Goal: Information Seeking & Learning: Find specific page/section

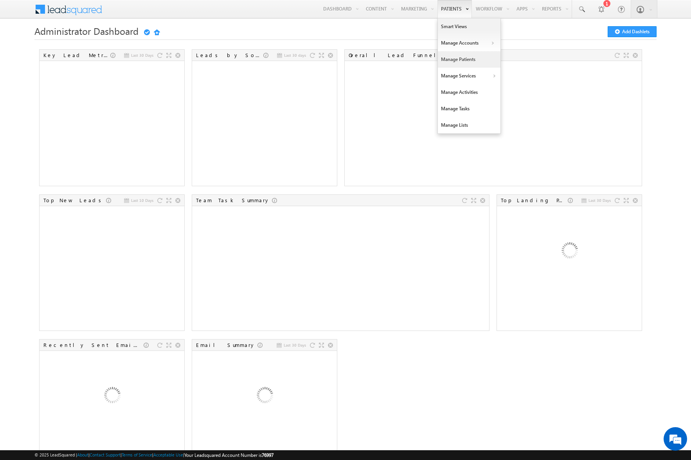
click at [461, 58] on link "Manage Patients" at bounding box center [469, 59] width 63 height 16
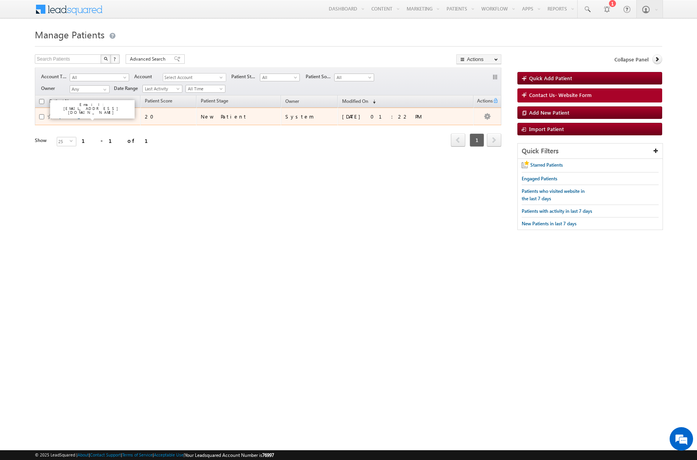
click at [68, 117] on link "Marc Jacobs" at bounding box center [77, 116] width 36 height 6
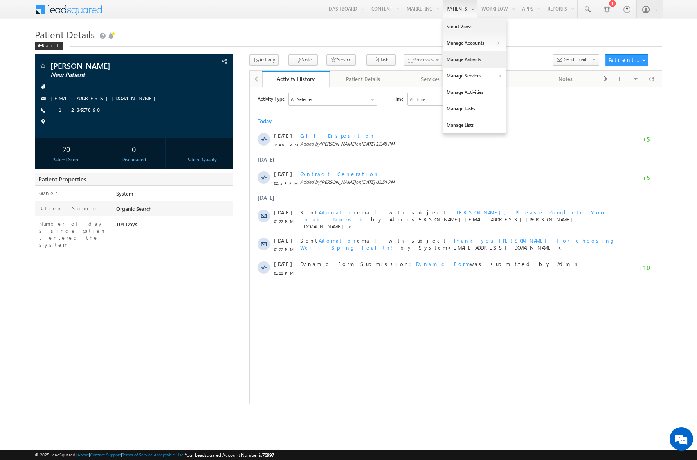
click at [473, 57] on link "Manage Patients" at bounding box center [474, 59] width 63 height 16
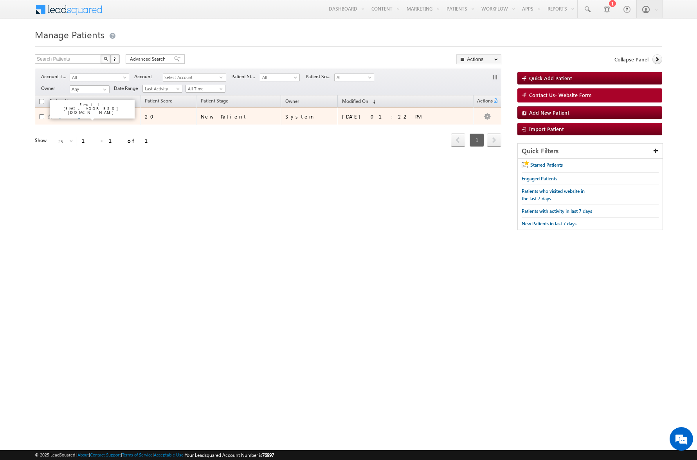
click at [77, 117] on link "[PERSON_NAME]" at bounding box center [77, 116] width 36 height 6
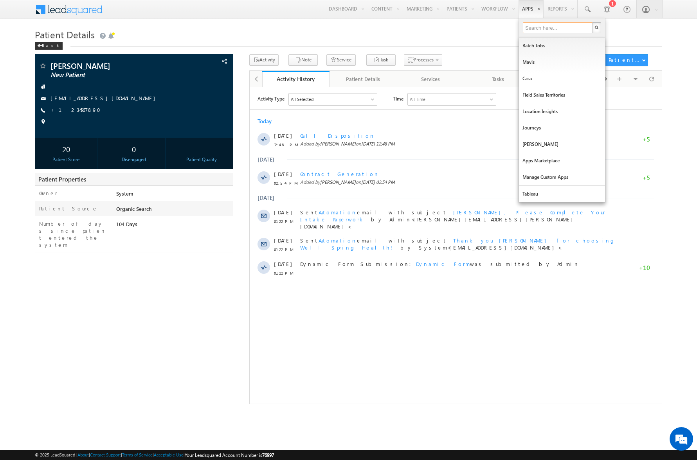
click at [544, 29] on input "text" at bounding box center [558, 27] width 70 height 11
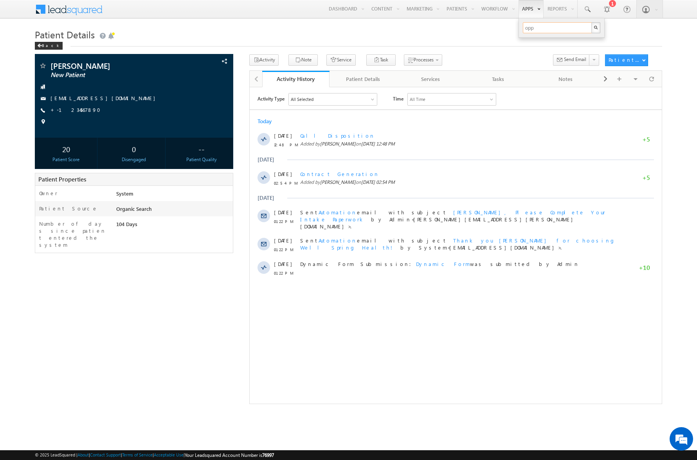
type input "oppo"
click at [604, 79] on span at bounding box center [605, 79] width 5 height 14
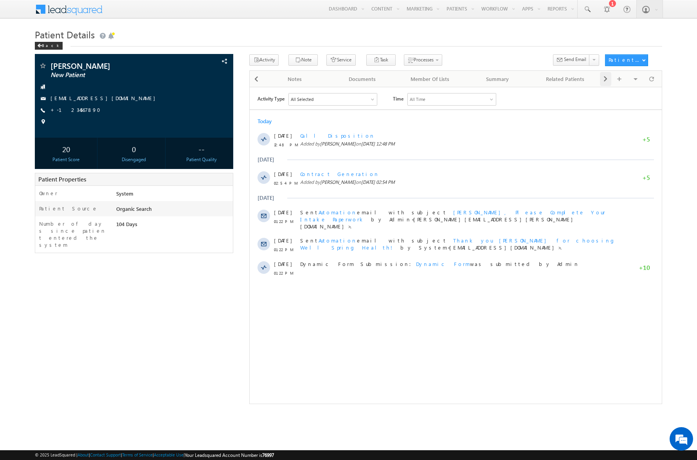
click at [604, 79] on span at bounding box center [605, 79] width 5 height 14
